Goal: Task Accomplishment & Management: Use online tool/utility

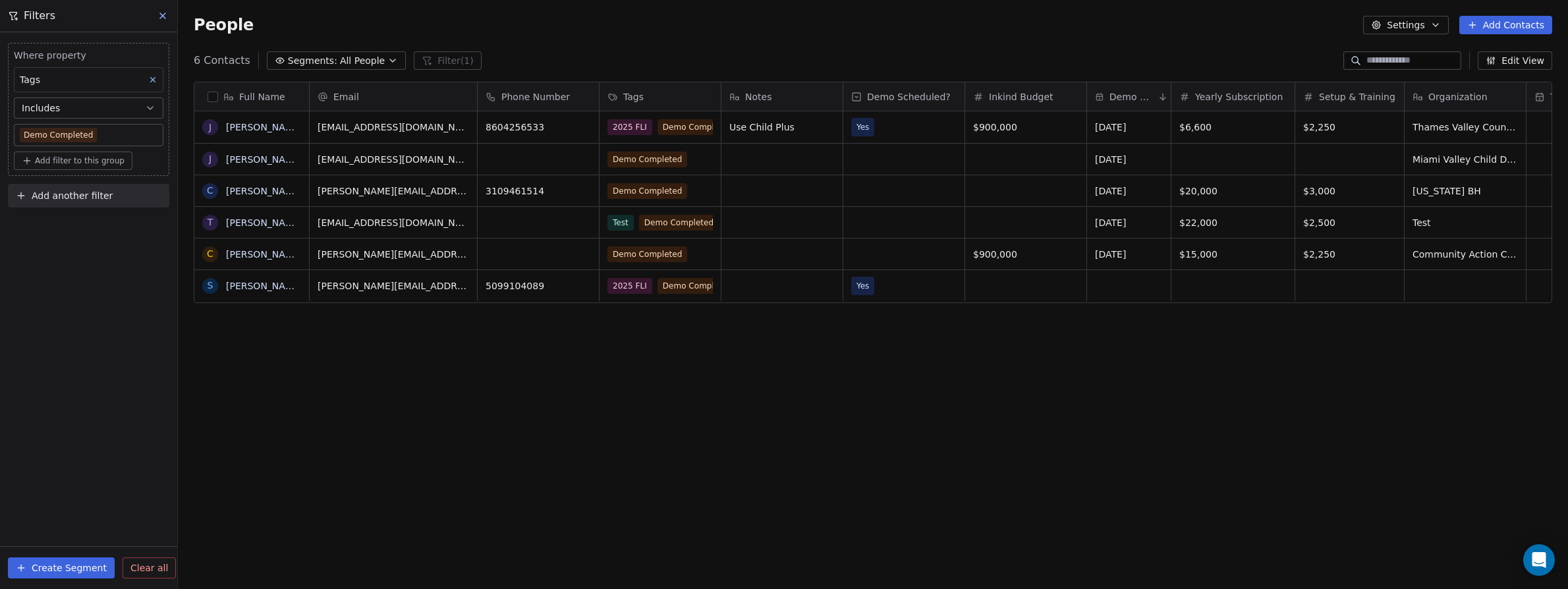
scroll to position [508, 1380]
click at [163, 14] on icon at bounding box center [163, 16] width 11 height 11
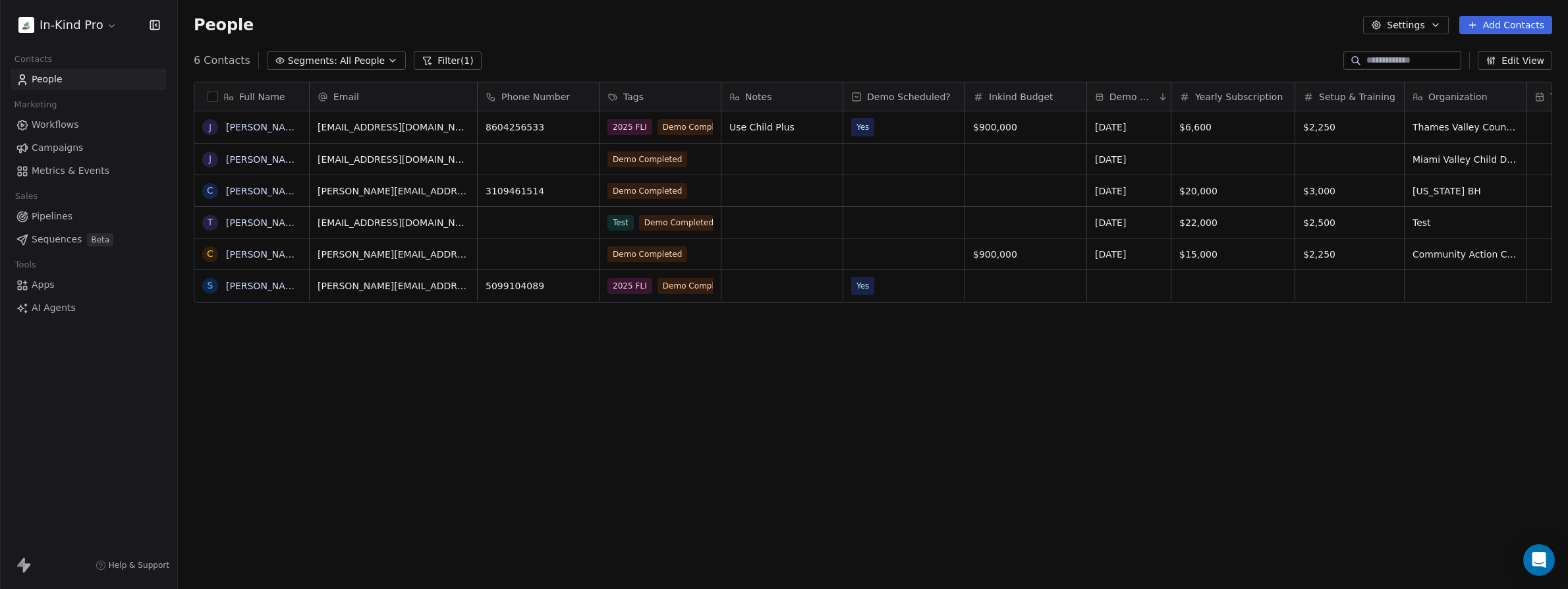
click at [54, 129] on span "Workflows" at bounding box center [55, 124] width 47 height 14
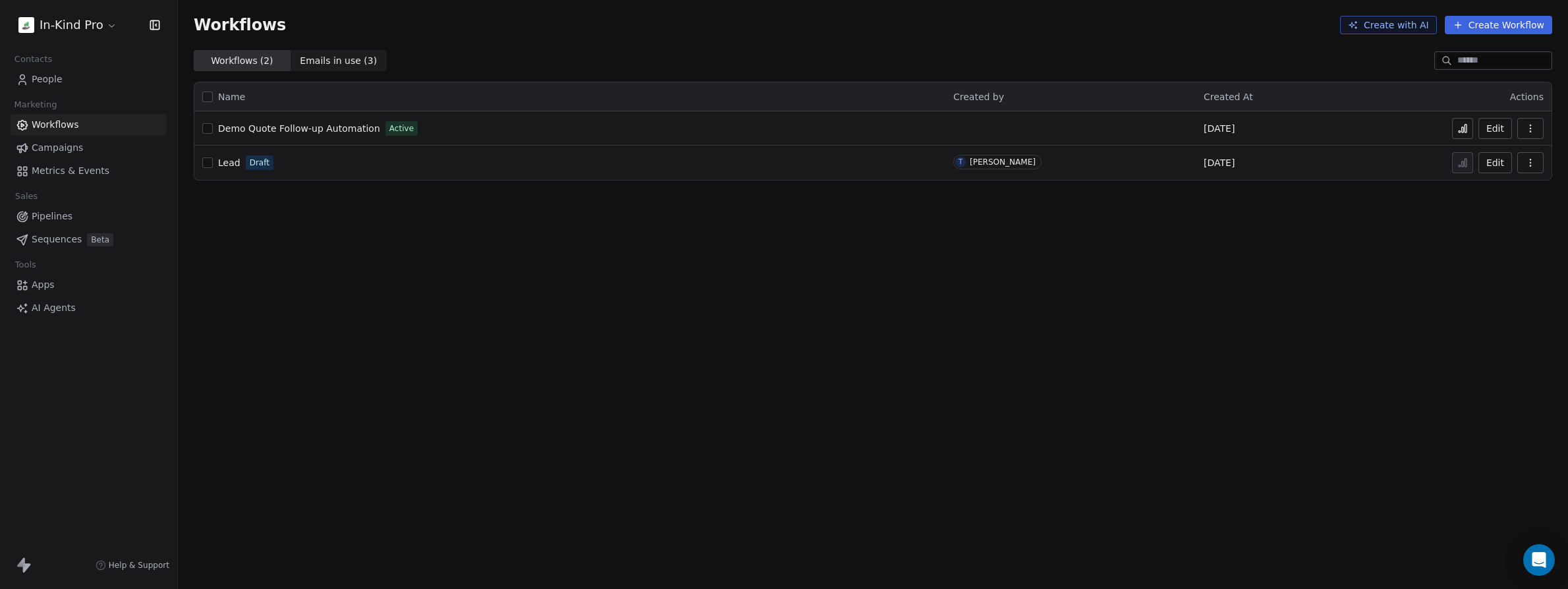
click at [413, 134] on div "Demo Quote Follow-up Automation Active" at bounding box center [570, 129] width 735 height 18
click at [347, 139] on td "Demo Quote Follow-up Automation Active" at bounding box center [569, 128] width 751 height 34
click at [344, 126] on span "Demo Quote Follow-up Automation" at bounding box center [299, 128] width 162 height 11
click at [1466, 126] on icon at bounding box center [1463, 128] width 11 height 11
click at [71, 118] on span "Workflows" at bounding box center [55, 124] width 47 height 14
